Goal: Information Seeking & Learning: Learn about a topic

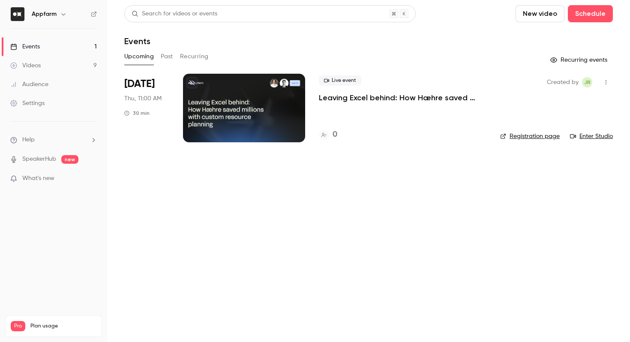
click at [166, 55] on button "Past" at bounding box center [167, 57] width 12 height 14
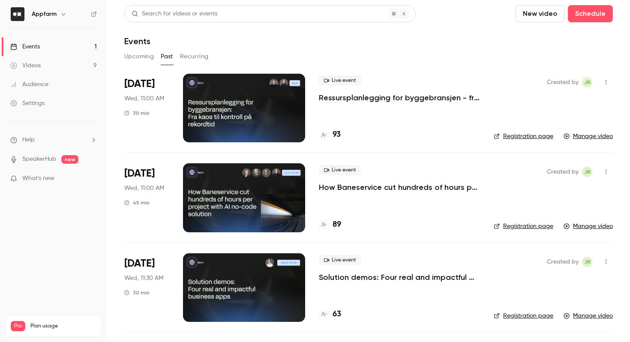
click at [127, 51] on button "Upcoming" at bounding box center [139, 57] width 30 height 14
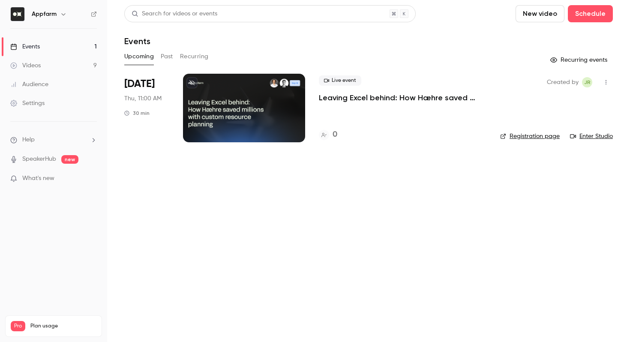
drag, startPoint x: 170, startPoint y: 63, endPoint x: 170, endPoint y: 56, distance: 6.4
click at [170, 61] on button "Past" at bounding box center [167, 57] width 12 height 14
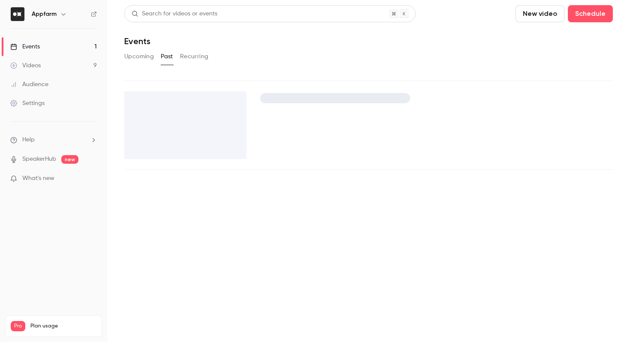
click at [169, 52] on button "Past" at bounding box center [167, 57] width 12 height 14
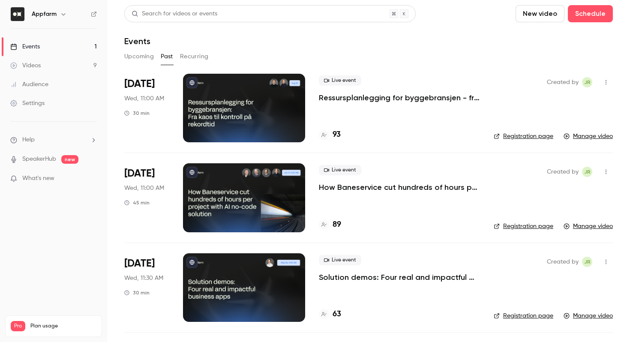
click at [332, 99] on p "Ressursplanlegging for byggebransjen - fra kaos til kontroll på rekordtid" at bounding box center [399, 98] width 161 height 10
